Goal: Task Accomplishment & Management: Manage account settings

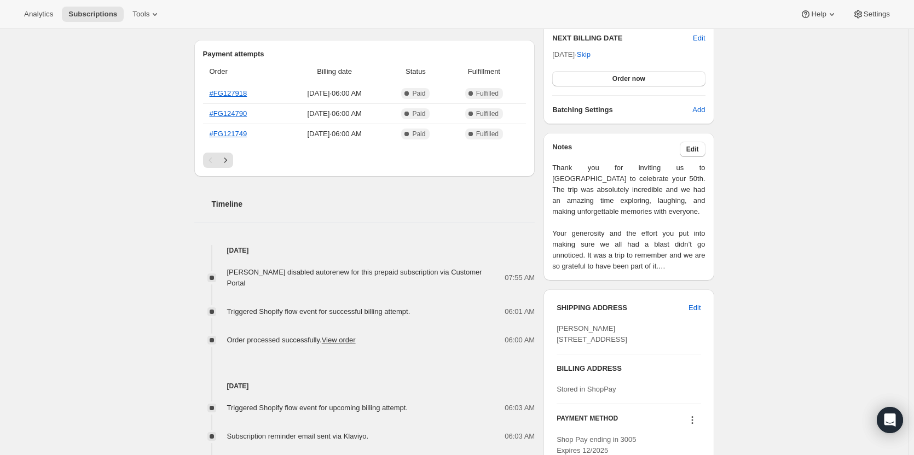
scroll to position [289, 0]
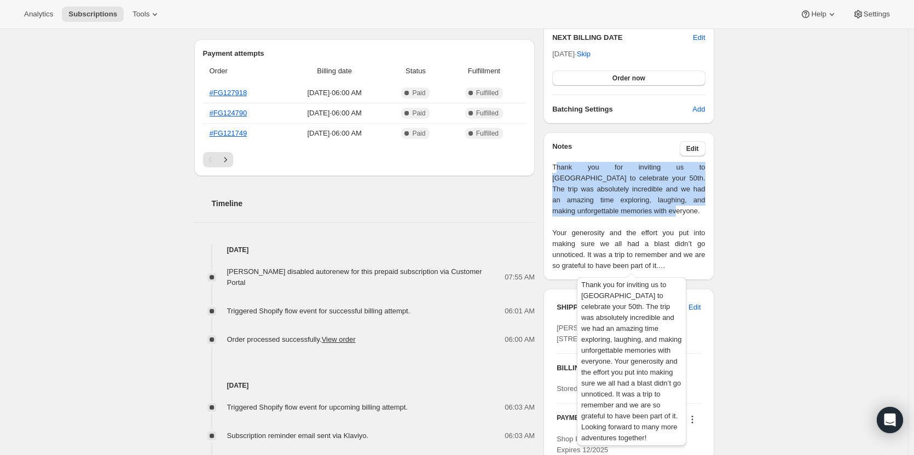
drag, startPoint x: 617, startPoint y: 221, endPoint x: 559, endPoint y: 164, distance: 81.6
click at [559, 164] on span "Thank you for inviting us to [GEOGRAPHIC_DATA] to celebrate your 50th. The trip…" at bounding box center [628, 216] width 153 height 109
drag, startPoint x: 559, startPoint y: 164, endPoint x: 592, endPoint y: 206, distance: 53.7
click at [592, 206] on span "Thank you for inviting us to [GEOGRAPHIC_DATA] to celebrate your 50th. The trip…" at bounding box center [628, 216] width 153 height 109
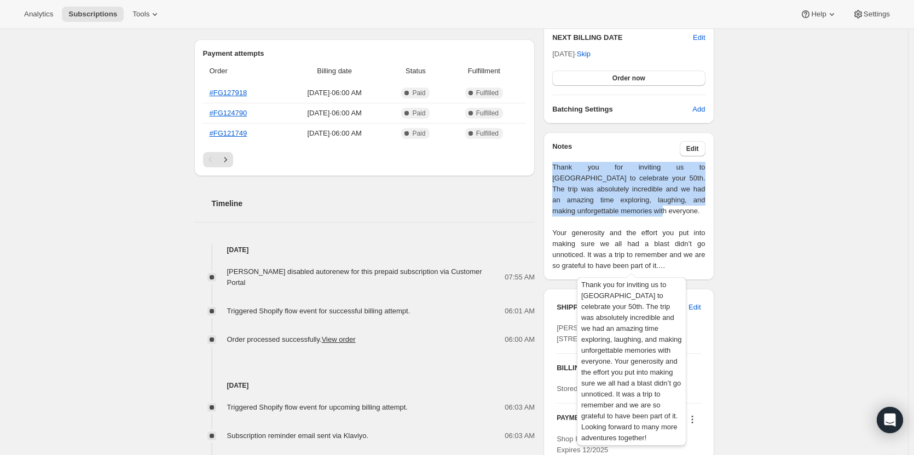
click at [592, 206] on span "Thank you for inviting us to [GEOGRAPHIC_DATA] to celebrate your 50th. The trip…" at bounding box center [628, 216] width 153 height 109
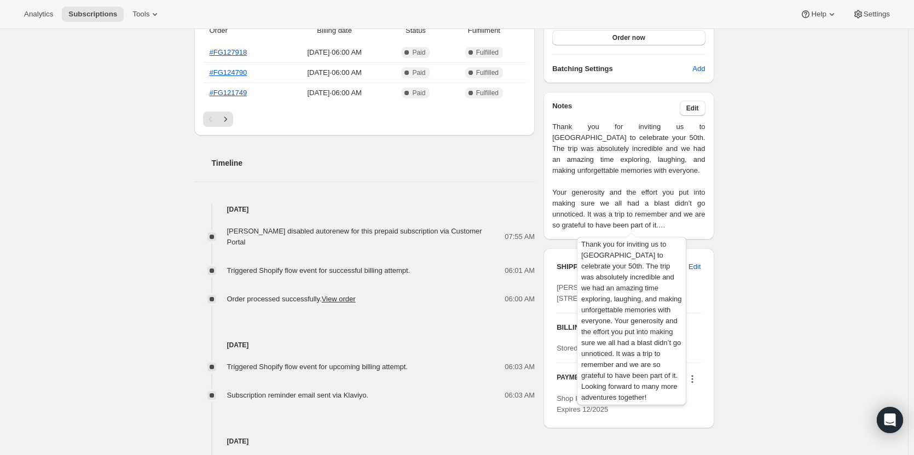
scroll to position [330, 0]
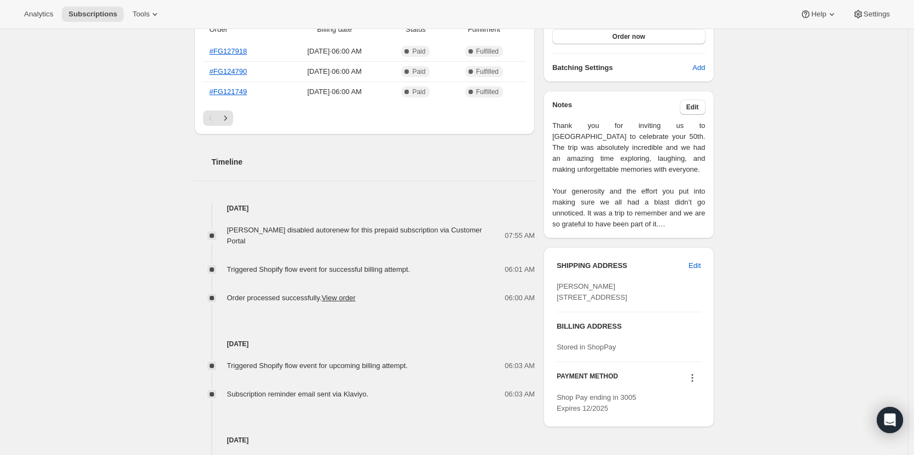
click at [571, 301] on span "[PERSON_NAME] [STREET_ADDRESS]" at bounding box center [591, 291] width 71 height 19
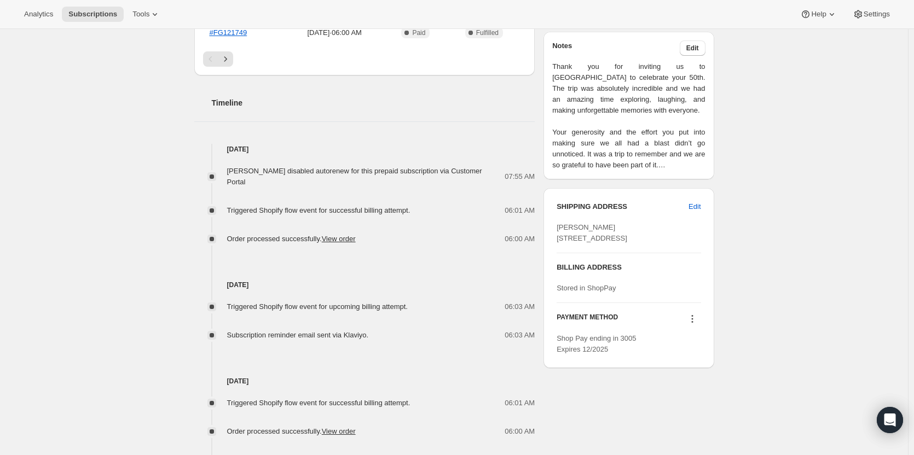
scroll to position [310, 0]
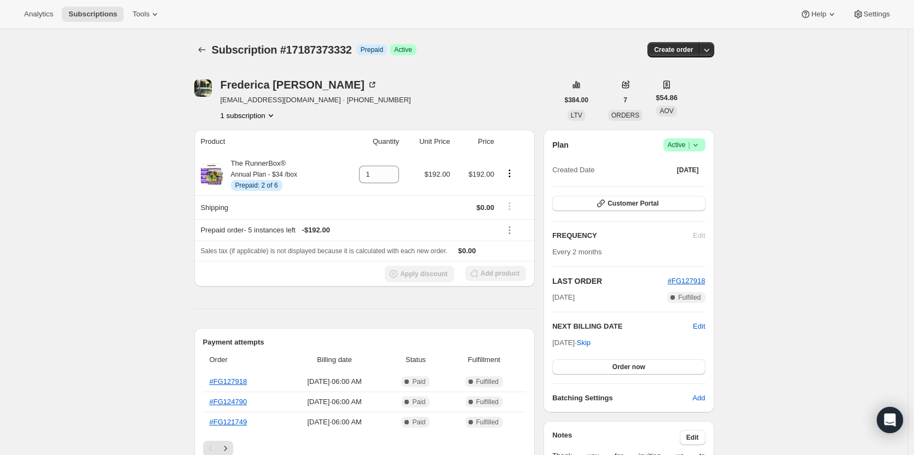
click at [694, 144] on icon at bounding box center [695, 145] width 11 height 11
click at [677, 182] on span "Cancel subscription" at bounding box center [687, 185] width 62 height 8
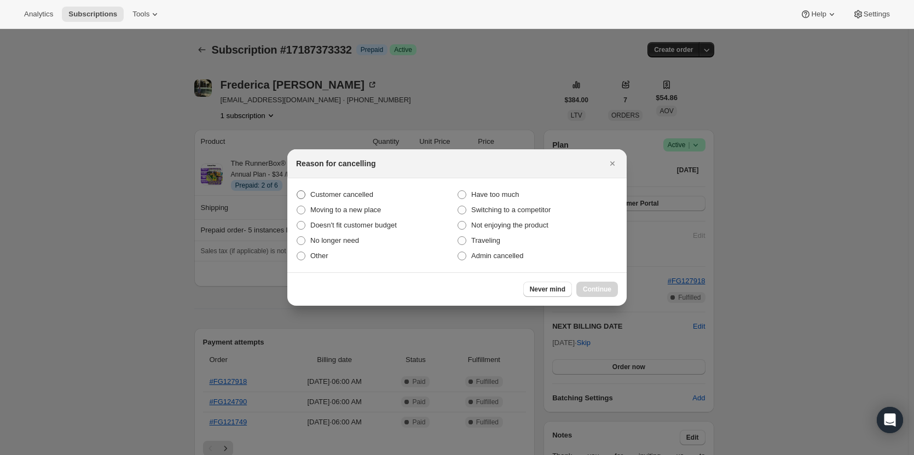
click at [330, 191] on span "Customer cancelled" at bounding box center [341, 194] width 63 height 8
click at [297, 191] on input "Customer cancelled" at bounding box center [297, 190] width 1 height 1
radio input "true"
click at [600, 284] on button "Continue" at bounding box center [597, 289] width 42 height 15
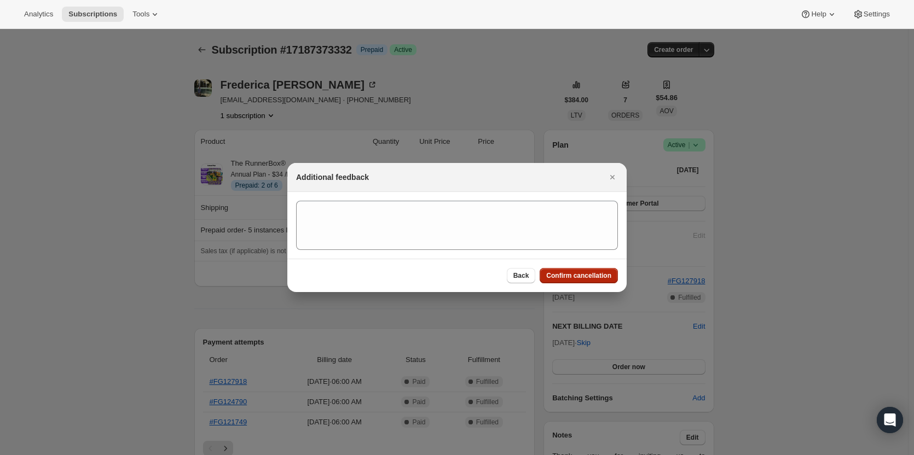
click at [591, 277] on span "Confirm cancellation" at bounding box center [578, 275] width 65 height 9
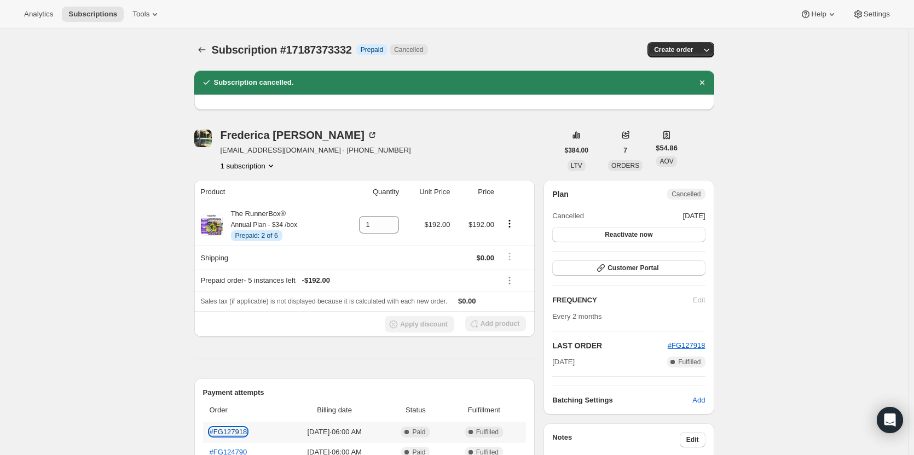
click at [226, 431] on link "#FG127918" at bounding box center [229, 432] width 38 height 8
